Goal: Task Accomplishment & Management: Use online tool/utility

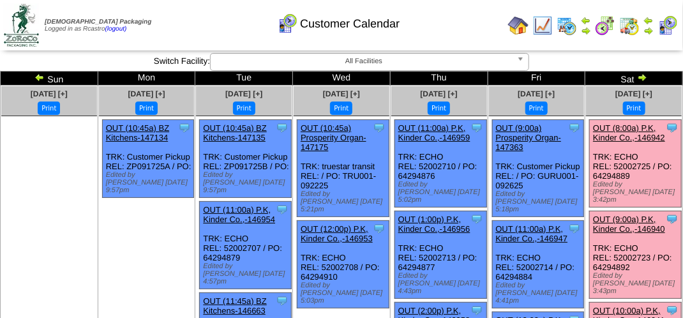
click at [618, 131] on link "OUT (8:00a) P.K, Kinder Co.,-146942" at bounding box center [629, 132] width 72 height 19
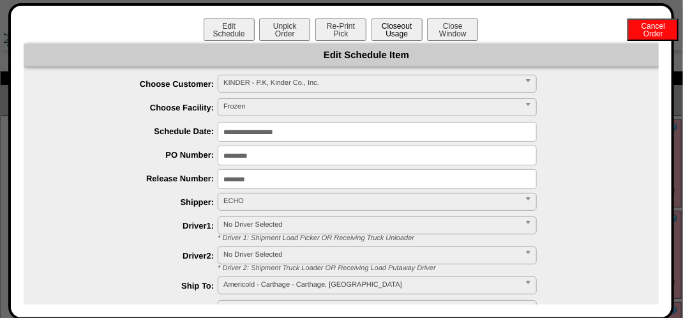
click at [383, 31] on button "Closeout Usage" at bounding box center [396, 30] width 51 height 22
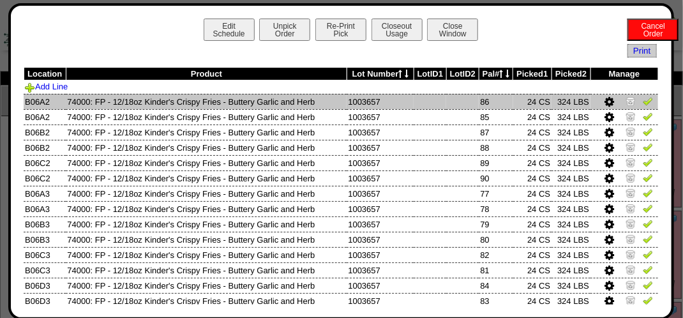
click at [643, 100] on img at bounding box center [648, 101] width 10 height 10
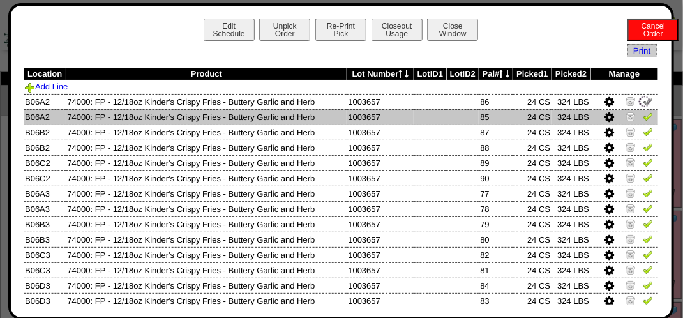
click at [643, 114] on img at bounding box center [648, 116] width 10 height 10
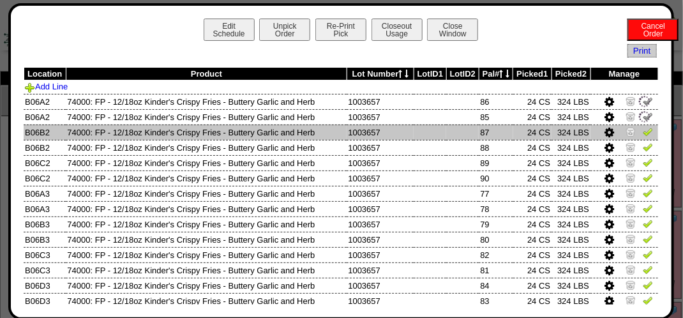
click at [643, 128] on img at bounding box center [648, 131] width 10 height 10
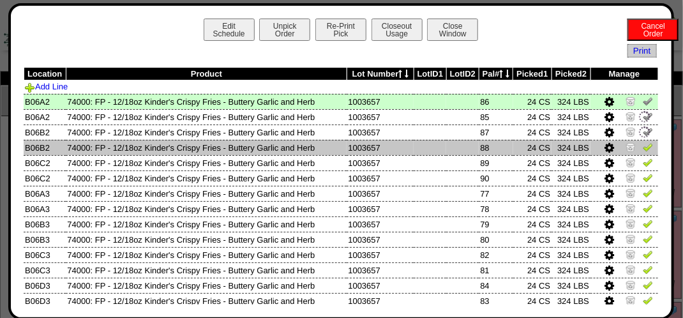
click at [643, 149] on img at bounding box center [648, 147] width 10 height 10
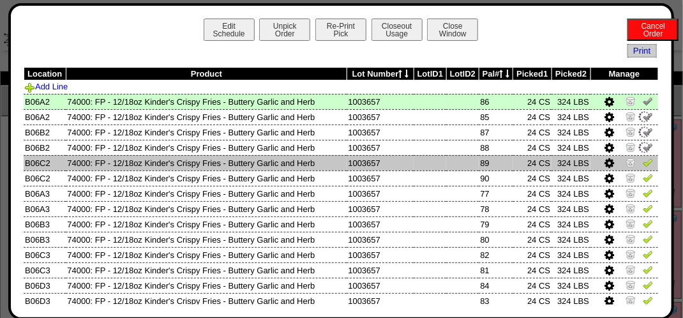
click at [643, 159] on img at bounding box center [648, 162] width 10 height 10
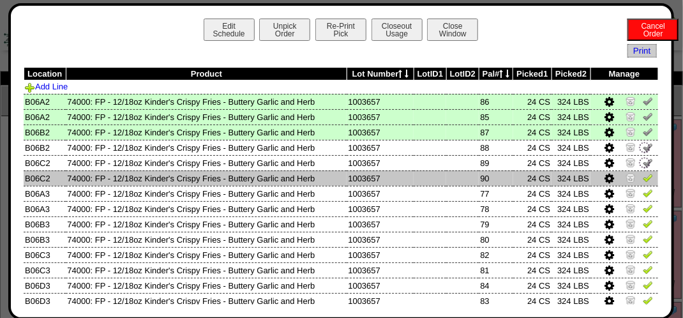
click at [643, 177] on img at bounding box center [648, 177] width 10 height 10
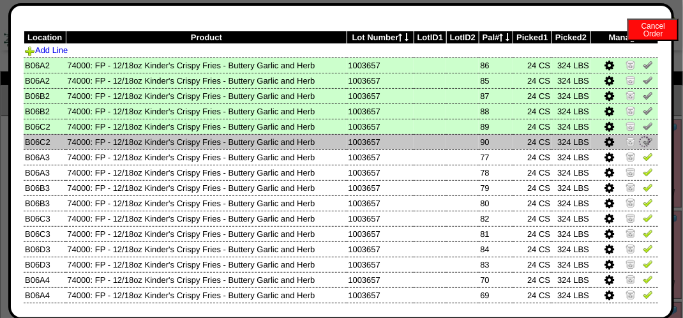
scroll to position [64, 0]
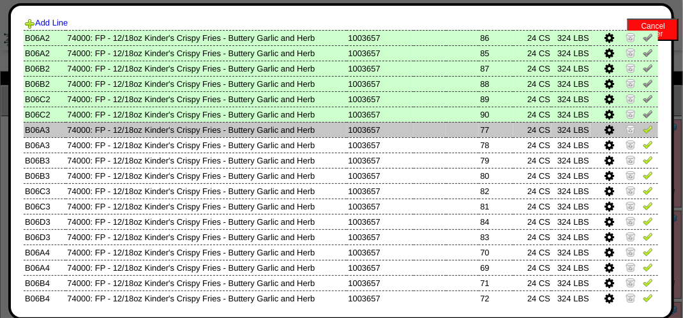
click at [643, 130] on img at bounding box center [648, 129] width 10 height 10
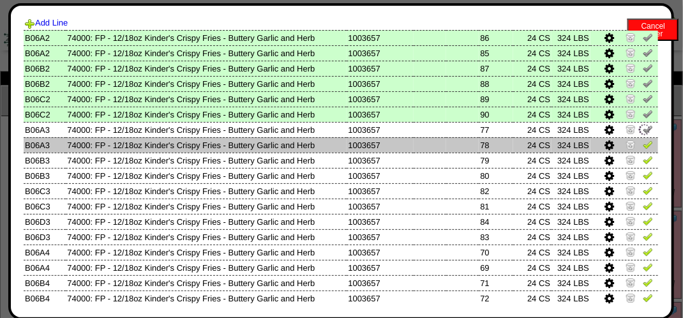
click at [643, 142] on img at bounding box center [648, 144] width 10 height 10
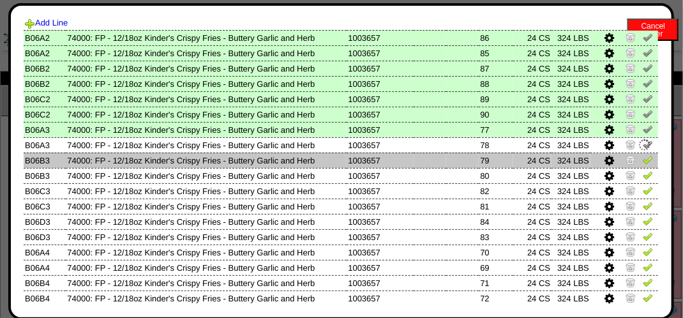
drag, startPoint x: 637, startPoint y: 158, endPoint x: 637, endPoint y: 167, distance: 8.9
click at [643, 158] on img at bounding box center [648, 159] width 10 height 10
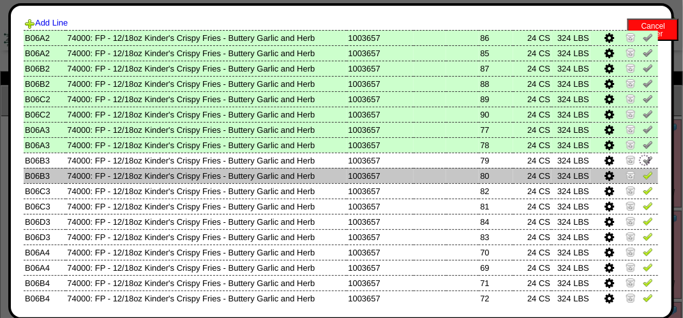
drag, startPoint x: 637, startPoint y: 174, endPoint x: 638, endPoint y: 181, distance: 7.8
click at [643, 174] on img at bounding box center [648, 175] width 10 height 10
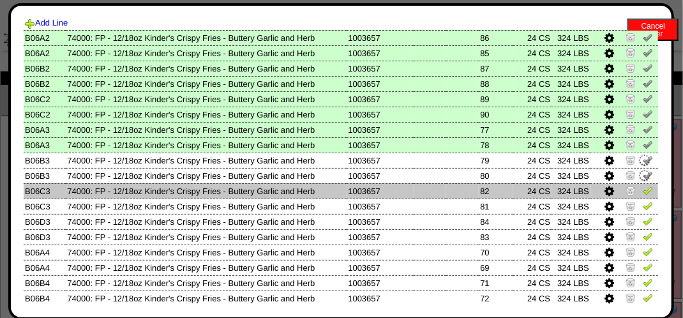
click at [643, 192] on img at bounding box center [648, 190] width 10 height 10
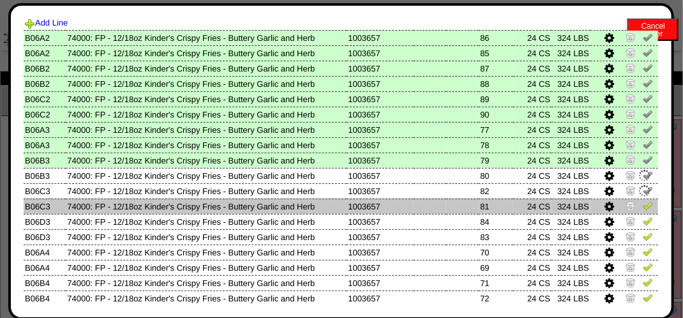
click at [643, 204] on img at bounding box center [648, 205] width 10 height 10
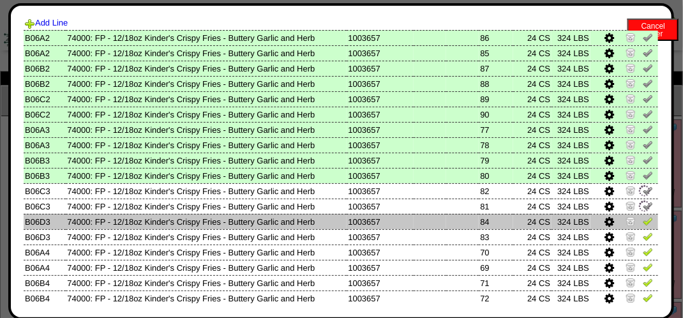
click at [643, 220] on img at bounding box center [648, 221] width 10 height 10
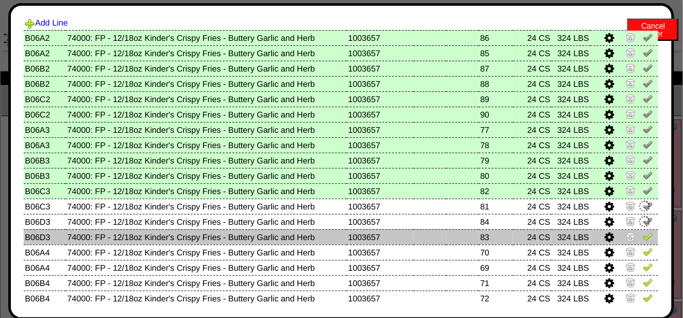
click at [643, 234] on img at bounding box center [648, 236] width 10 height 10
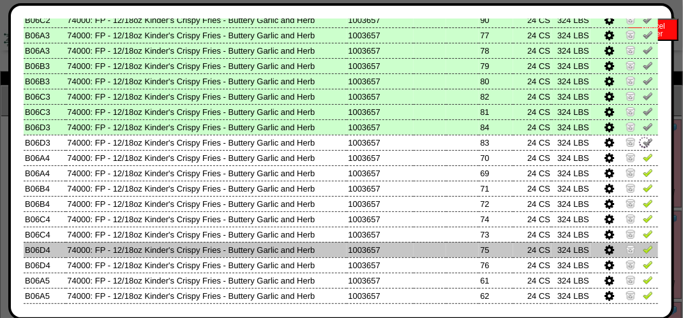
scroll to position [191, 0]
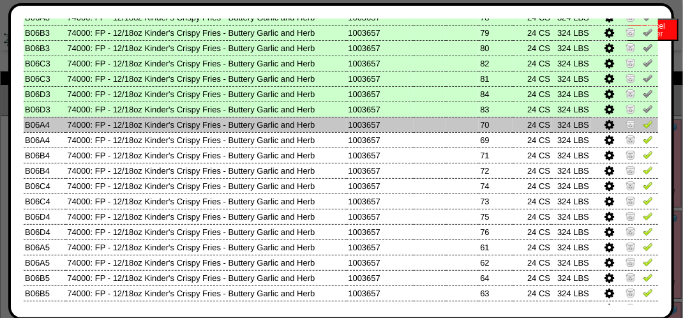
drag, startPoint x: 641, startPoint y: 121, endPoint x: 639, endPoint y: 128, distance: 6.5
click at [643, 121] on img at bounding box center [648, 124] width 10 height 10
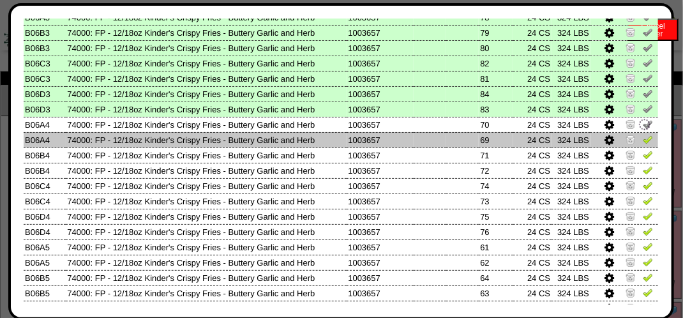
click at [643, 138] on img at bounding box center [648, 139] width 10 height 10
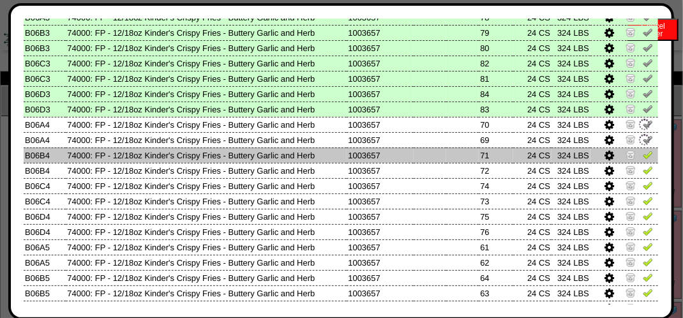
drag, startPoint x: 638, startPoint y: 153, endPoint x: 638, endPoint y: 161, distance: 7.7
click at [643, 154] on img at bounding box center [648, 154] width 10 height 10
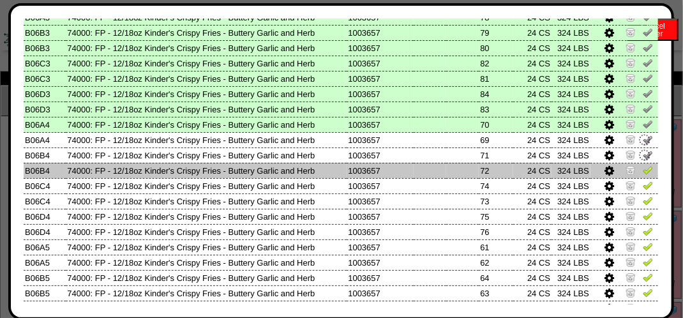
click at [643, 172] on img at bounding box center [648, 170] width 10 height 10
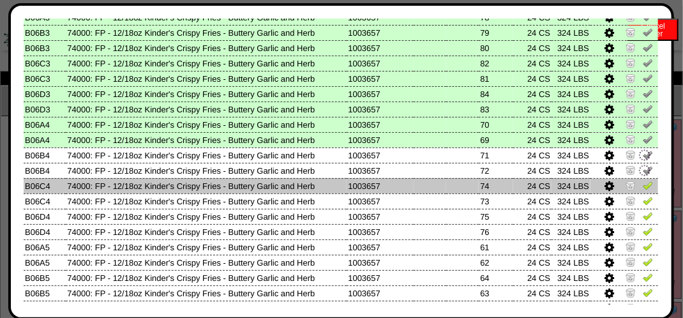
click at [643, 182] on img at bounding box center [648, 185] width 10 height 10
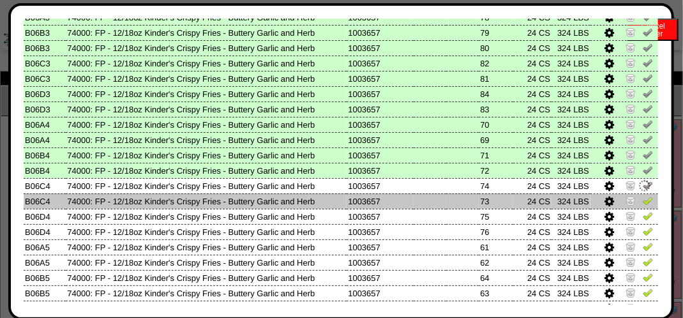
click at [643, 198] on img at bounding box center [648, 200] width 10 height 10
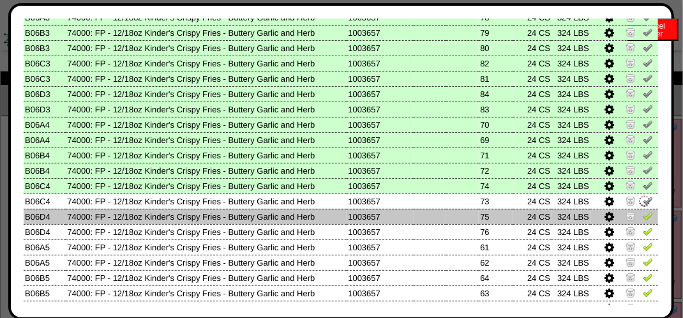
drag, startPoint x: 639, startPoint y: 216, endPoint x: 641, endPoint y: 231, distance: 14.8
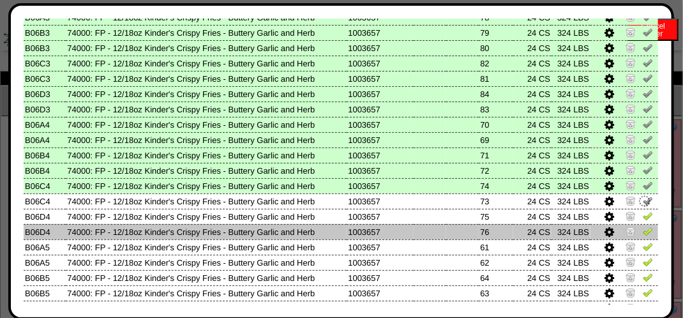
click at [643, 217] on img at bounding box center [648, 216] width 10 height 10
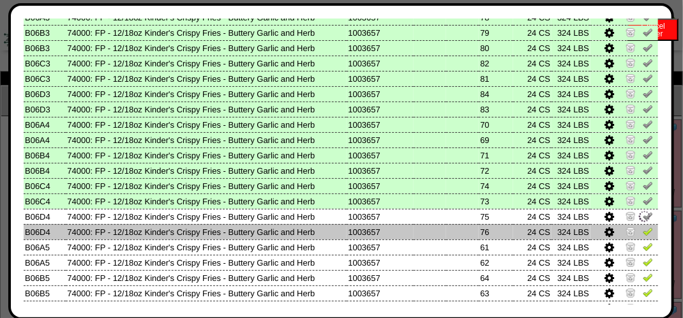
click at [643, 233] on img at bounding box center [648, 231] width 10 height 10
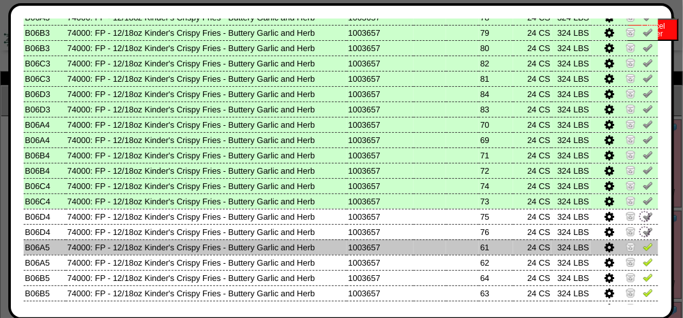
click at [643, 243] on img at bounding box center [648, 246] width 10 height 10
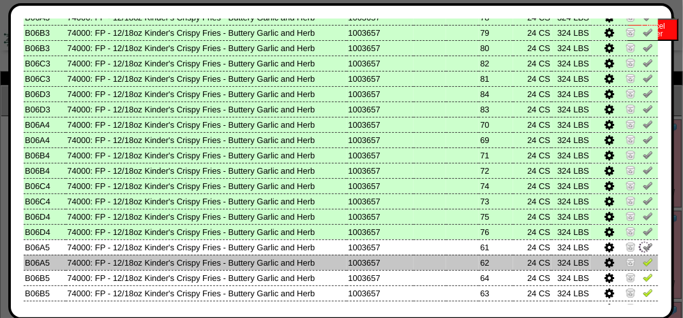
click at [643, 259] on img at bounding box center [648, 262] width 10 height 10
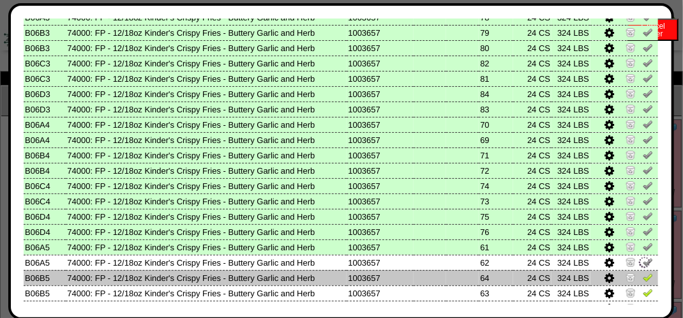
click at [643, 275] on img at bounding box center [648, 277] width 10 height 10
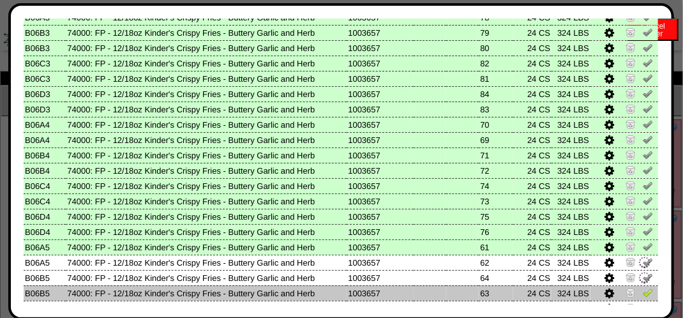
click at [643, 292] on img at bounding box center [648, 292] width 10 height 10
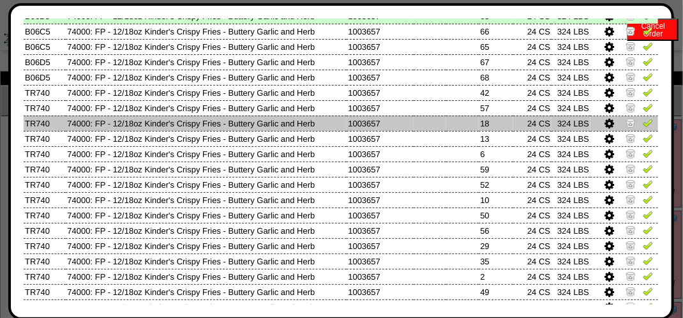
scroll to position [447, 0]
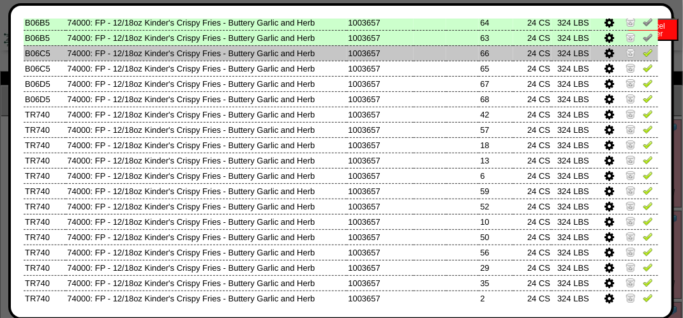
click at [643, 56] on img at bounding box center [648, 52] width 10 height 10
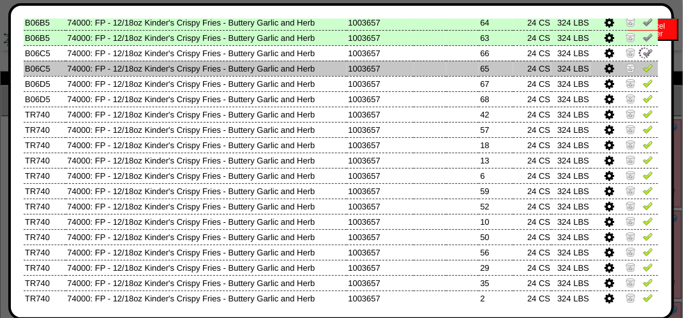
click at [643, 66] on img at bounding box center [648, 68] width 10 height 10
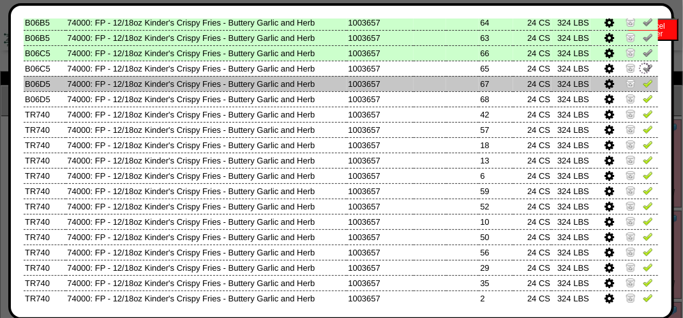
click at [643, 85] on img at bounding box center [648, 83] width 10 height 10
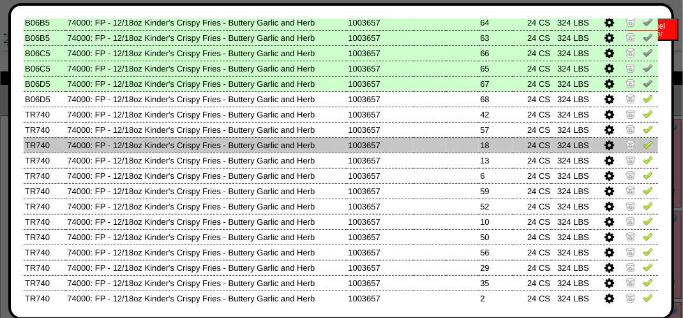
drag, startPoint x: 637, startPoint y: 129, endPoint x: 637, endPoint y: 139, distance: 10.2
click at [643, 130] on img at bounding box center [648, 129] width 10 height 10
drag, startPoint x: 638, startPoint y: 144, endPoint x: 638, endPoint y: 152, distance: 7.7
click at [643, 145] on img at bounding box center [648, 144] width 10 height 10
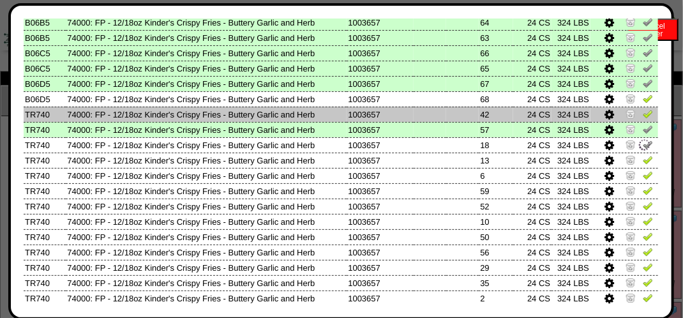
click at [643, 109] on img at bounding box center [648, 113] width 10 height 10
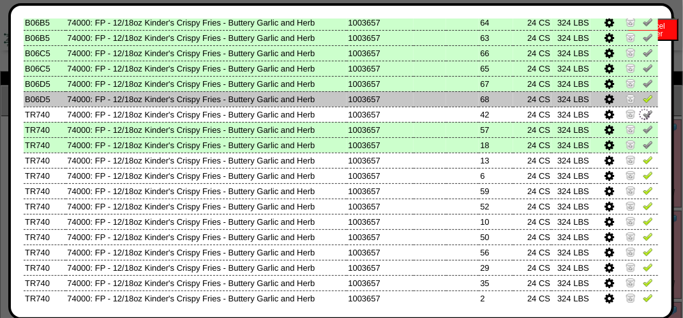
click at [643, 98] on img at bounding box center [648, 98] width 10 height 10
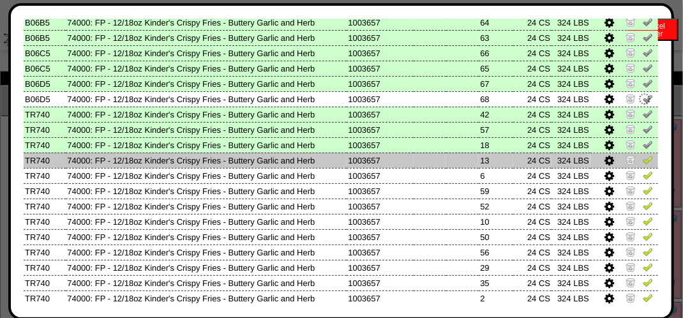
drag, startPoint x: 641, startPoint y: 157, endPoint x: 640, endPoint y: 163, distance: 6.4
click at [643, 158] on img at bounding box center [648, 159] width 10 height 10
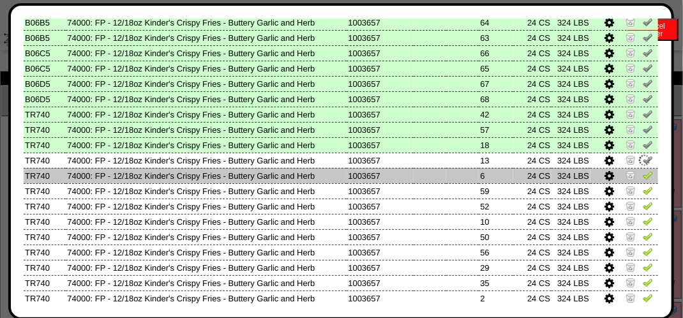
click at [643, 175] on img at bounding box center [648, 175] width 10 height 10
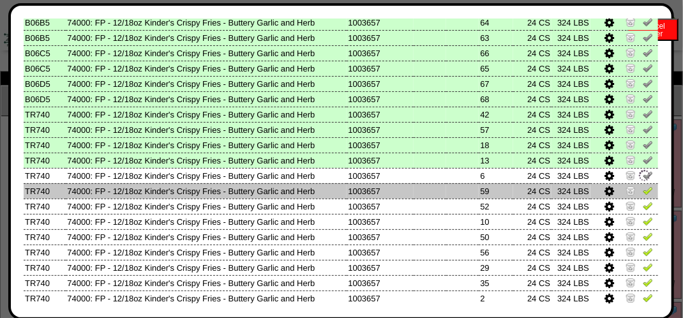
click at [643, 189] on img at bounding box center [648, 190] width 10 height 10
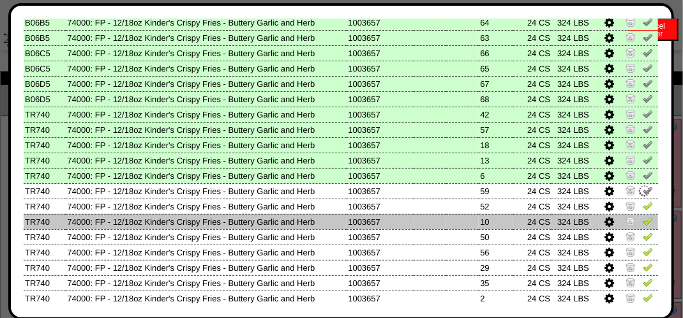
click at [643, 219] on img at bounding box center [648, 221] width 10 height 10
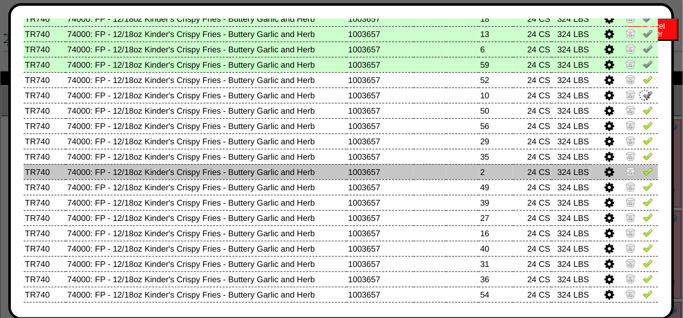
scroll to position [574, 0]
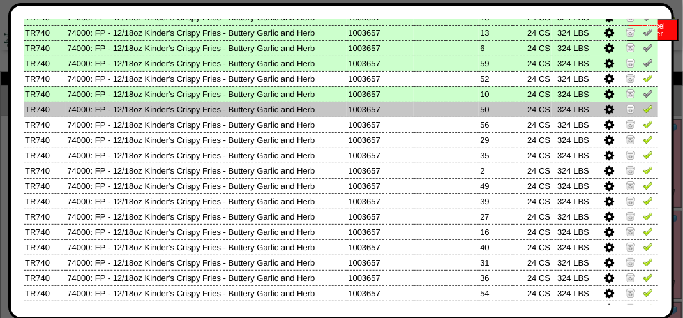
click at [643, 106] on img at bounding box center [648, 108] width 10 height 10
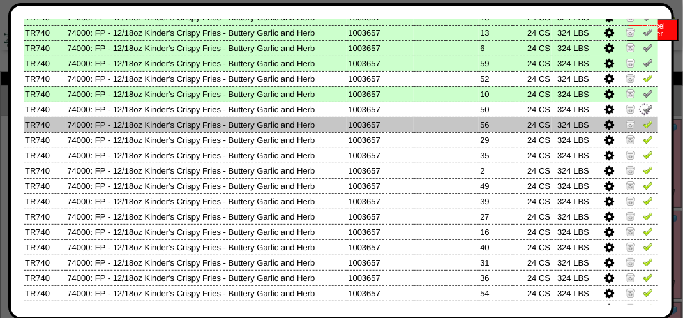
click at [643, 123] on img at bounding box center [648, 124] width 10 height 10
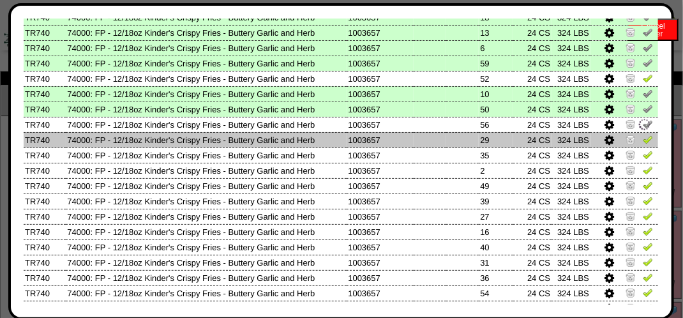
click at [643, 138] on img at bounding box center [648, 139] width 10 height 10
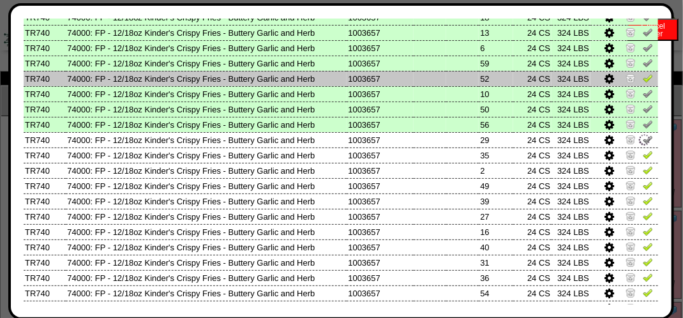
click at [643, 80] on img at bounding box center [648, 78] width 10 height 10
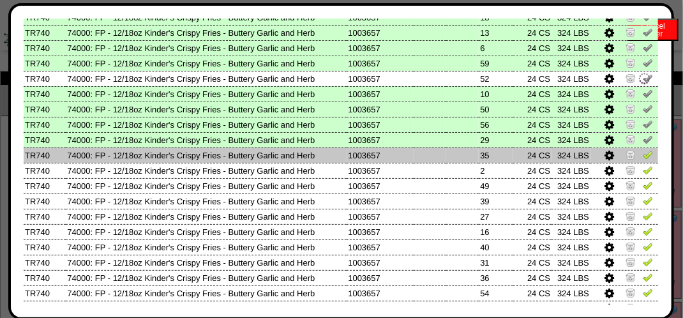
click at [643, 157] on img at bounding box center [648, 154] width 10 height 10
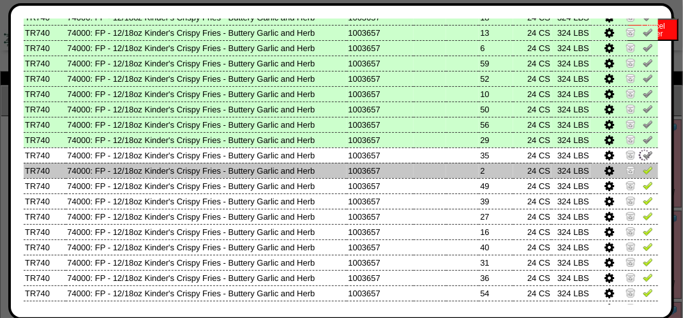
click at [643, 167] on img at bounding box center [648, 170] width 10 height 10
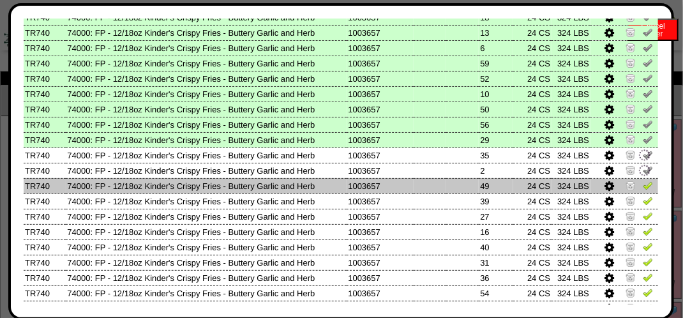
click at [643, 186] on img at bounding box center [648, 185] width 10 height 10
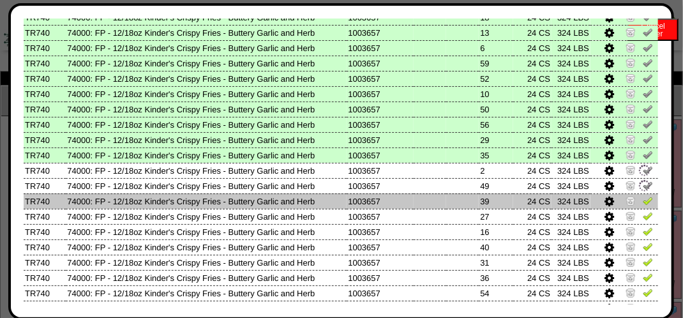
click at [643, 198] on img at bounding box center [648, 200] width 10 height 10
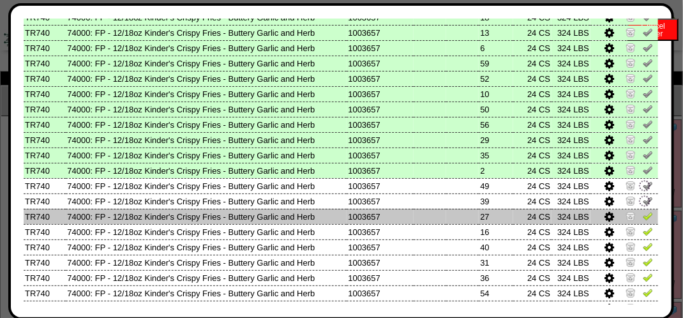
click at [643, 211] on img at bounding box center [648, 216] width 10 height 10
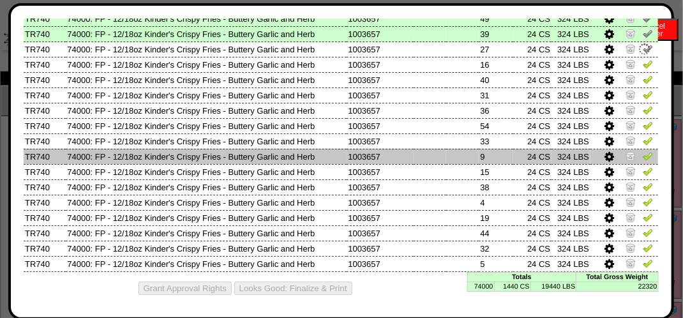
scroll to position [743, 0]
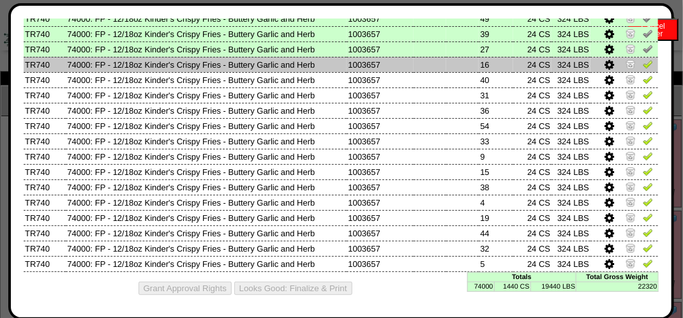
click at [643, 63] on img at bounding box center [648, 64] width 10 height 10
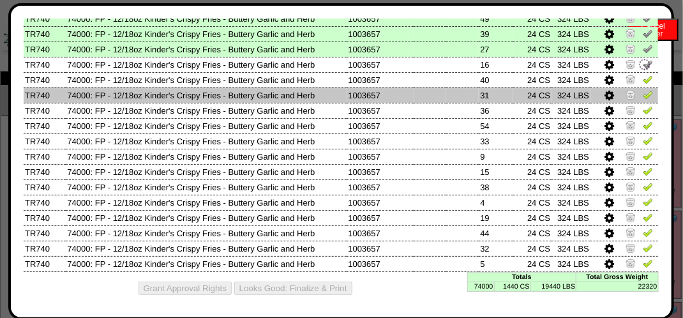
drag, startPoint x: 639, startPoint y: 77, endPoint x: 639, endPoint y: 87, distance: 10.2
click at [643, 78] on img at bounding box center [648, 79] width 10 height 10
click at [643, 91] on img at bounding box center [648, 94] width 10 height 10
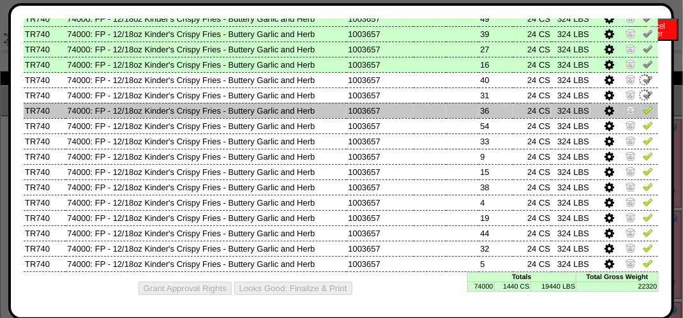
click at [643, 107] on img at bounding box center [648, 110] width 10 height 10
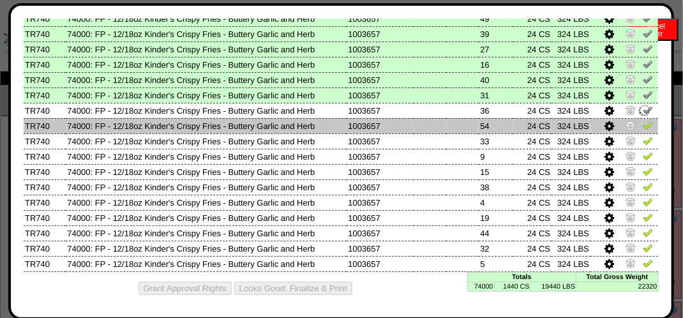
drag, startPoint x: 637, startPoint y: 119, endPoint x: 639, endPoint y: 127, distance: 7.8
click at [643, 121] on img at bounding box center [648, 125] width 10 height 10
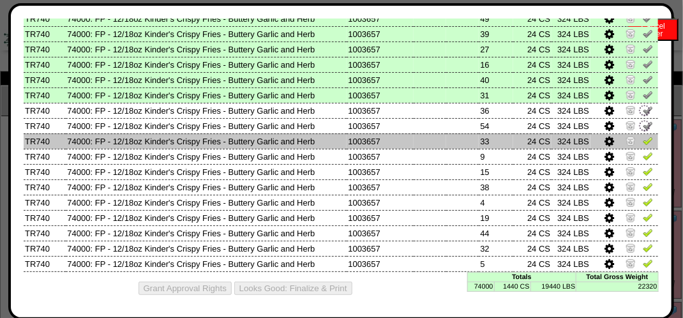
click at [643, 139] on img at bounding box center [648, 140] width 10 height 10
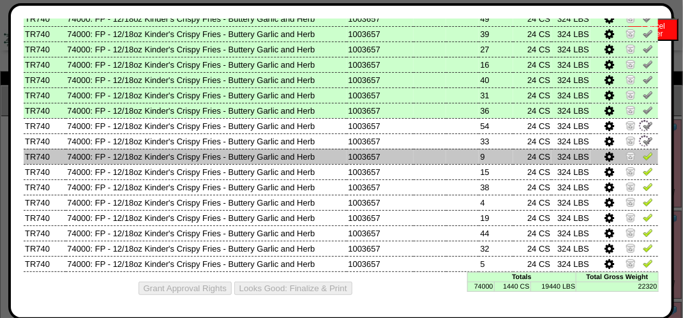
click at [643, 151] on img at bounding box center [648, 156] width 10 height 10
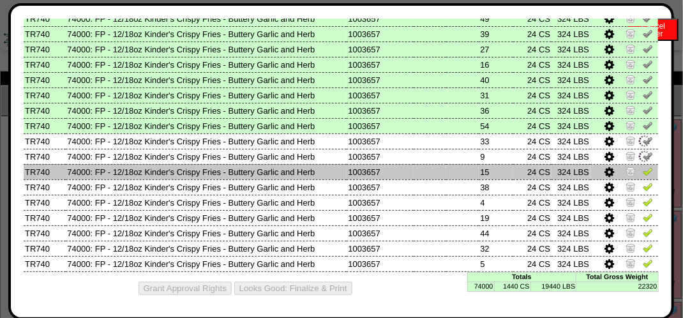
click at [643, 170] on img at bounding box center [648, 171] width 10 height 10
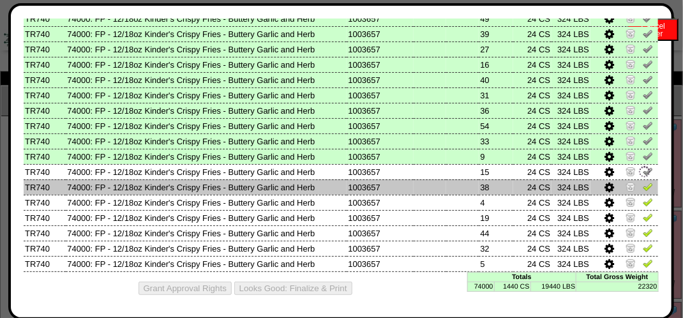
click at [643, 183] on img at bounding box center [648, 186] width 10 height 10
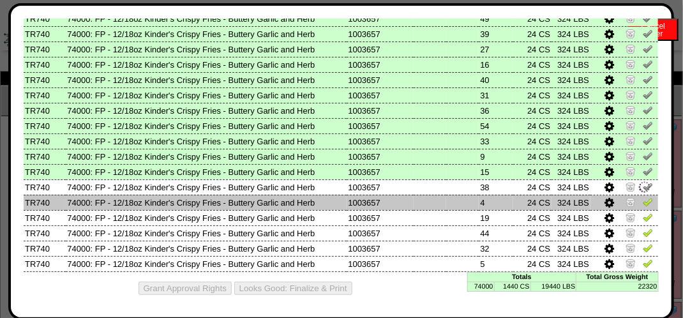
click at [643, 203] on img at bounding box center [648, 202] width 10 height 10
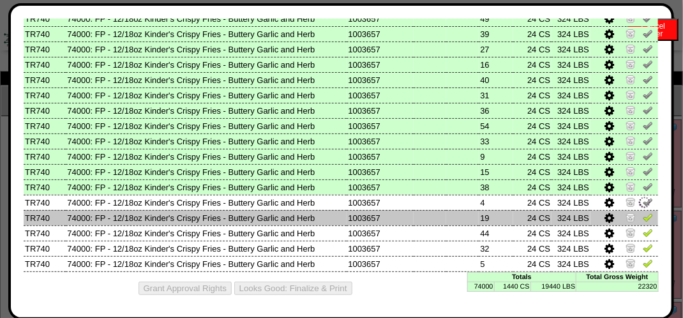
click at [643, 212] on img at bounding box center [648, 217] width 10 height 10
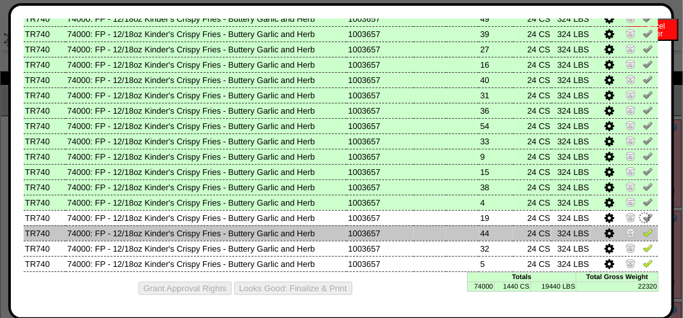
click at [643, 233] on img at bounding box center [648, 232] width 10 height 10
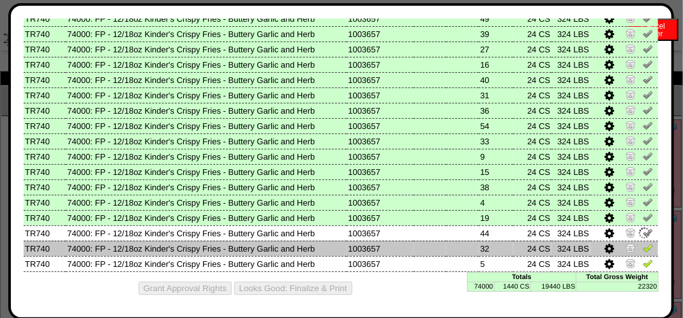
click at [643, 242] on img at bounding box center [648, 247] width 10 height 10
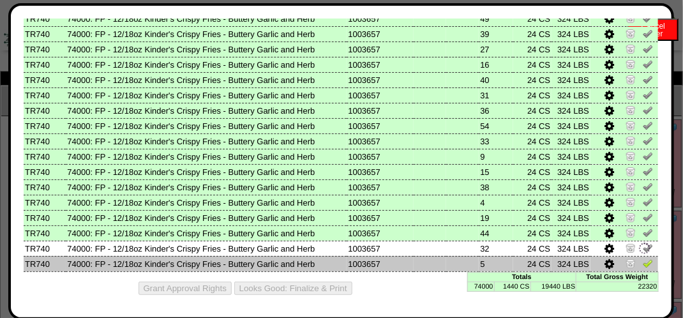
click at [643, 258] on img at bounding box center [648, 263] width 10 height 10
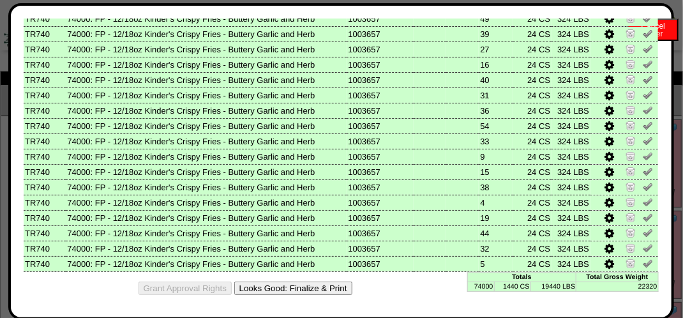
drag, startPoint x: 332, startPoint y: 283, endPoint x: 403, endPoint y: 119, distance: 179.5
click at [332, 283] on button "Looks Good: Finalize & Print" at bounding box center [293, 287] width 118 height 13
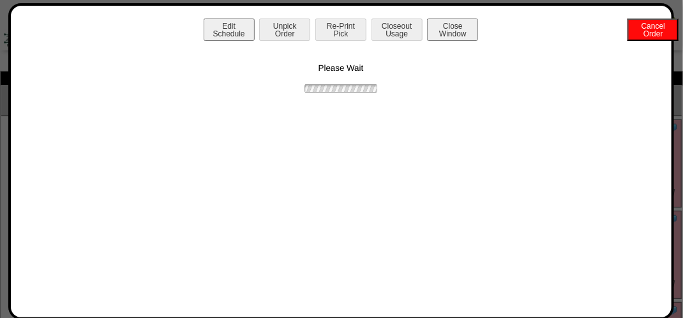
scroll to position [0, 0]
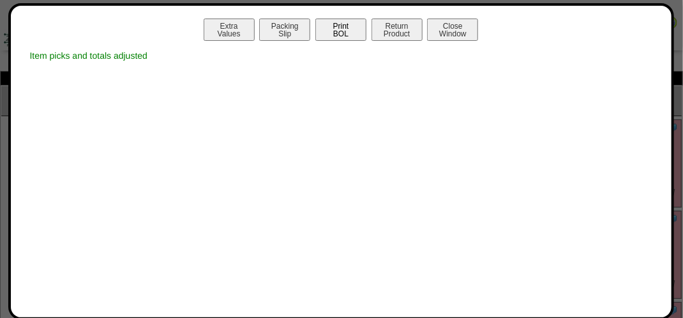
click at [338, 21] on button "Print BOL" at bounding box center [340, 30] width 51 height 22
